Goal: Task Accomplishment & Management: Manage account settings

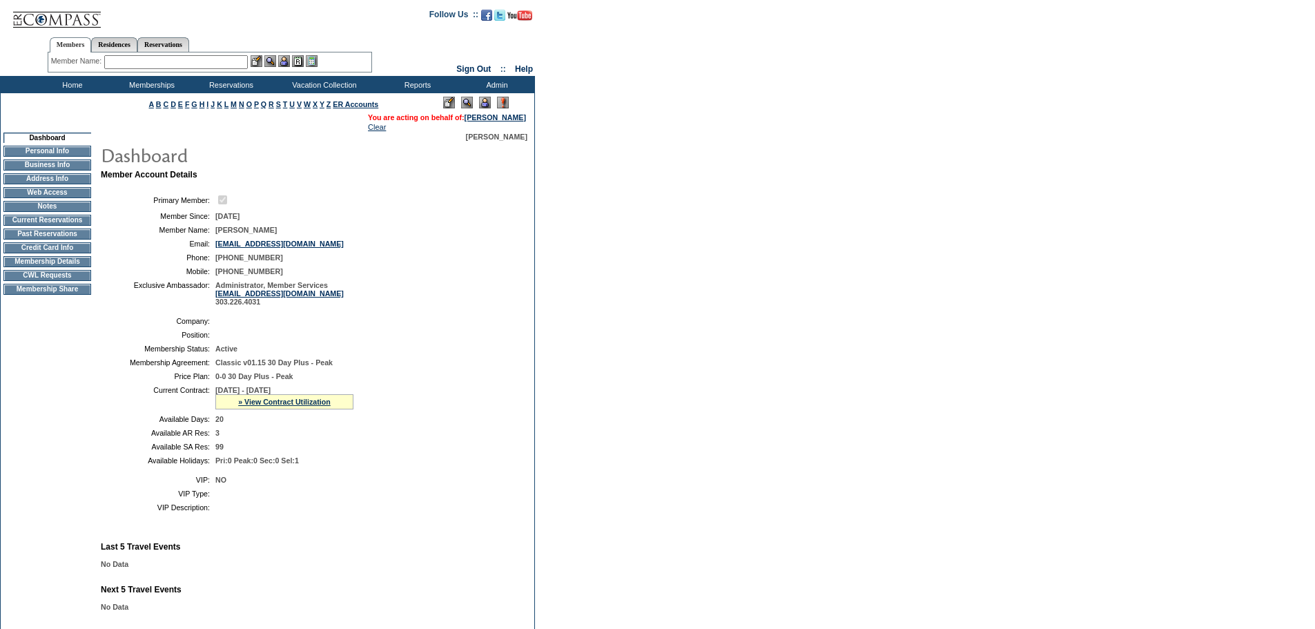
click at [445, 99] on img at bounding box center [449, 103] width 12 height 12
click at [62, 154] on td "Personal Info" at bounding box center [47, 151] width 88 height 11
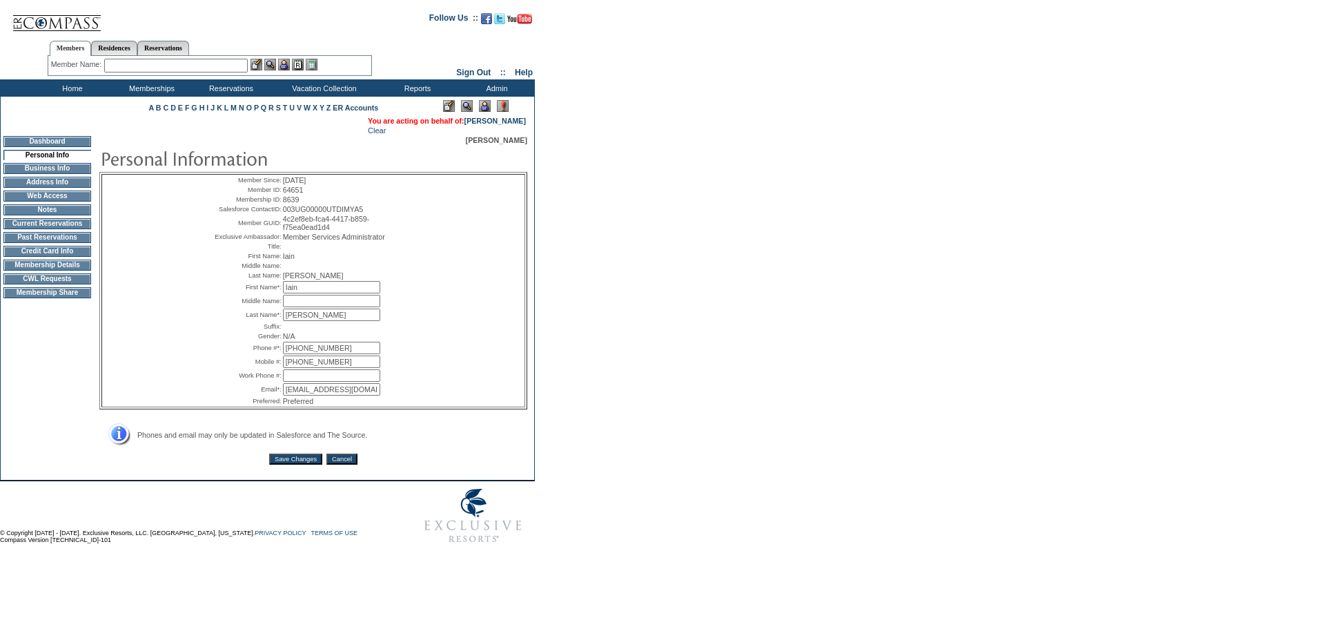
click at [302, 396] on input "[EMAIL_ADDRESS][DOMAIN_NAME]" at bounding box center [331, 389] width 97 height 12
type input "iwatson@watsoncap.com"
click at [287, 465] on input "Save Changes" at bounding box center [295, 459] width 53 height 11
